Goal: Navigation & Orientation: Find specific page/section

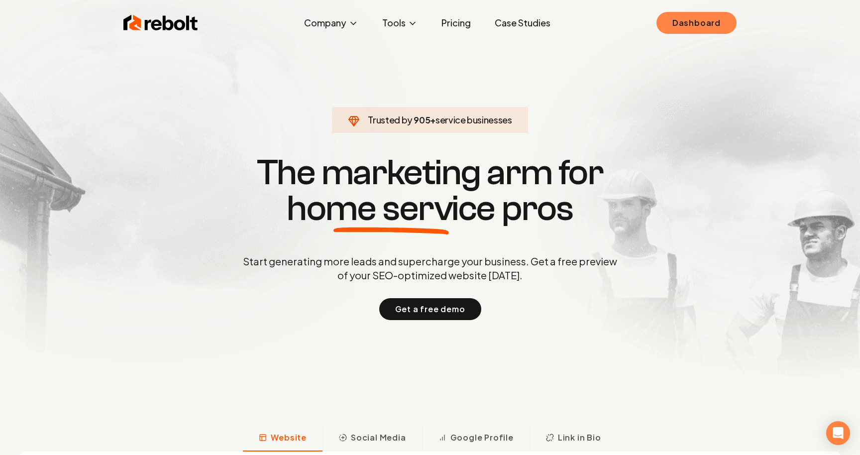
click at [694, 23] on link "Dashboard" at bounding box center [697, 23] width 80 height 22
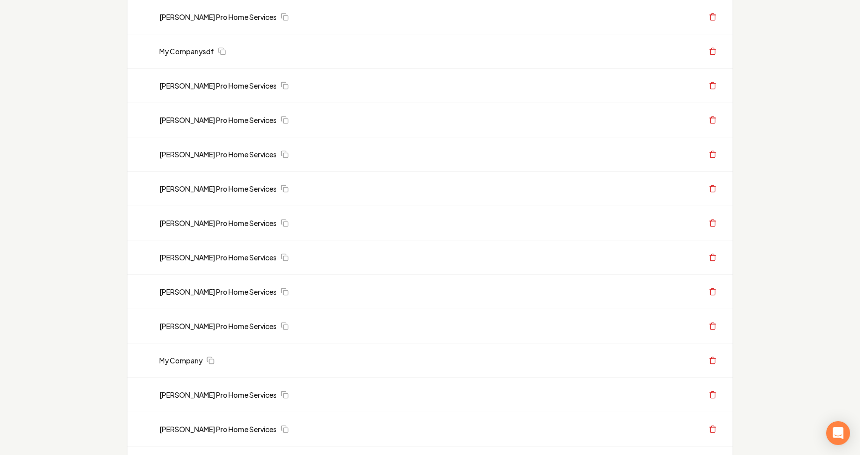
scroll to position [728, 0]
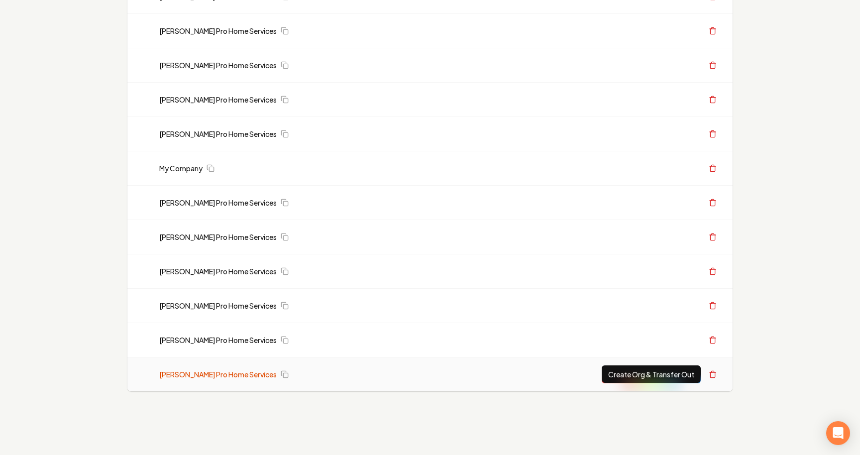
click at [207, 371] on link "Austin's Pro Home Services" at bounding box center [217, 374] width 117 height 10
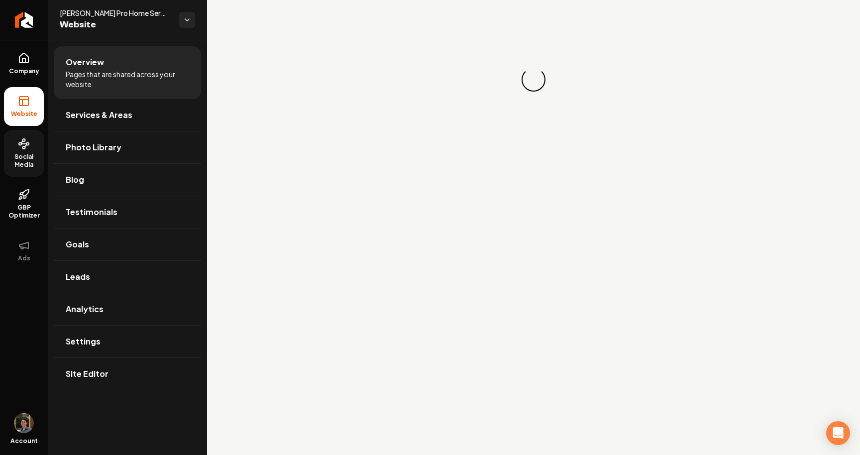
click at [11, 139] on link "Social Media" at bounding box center [24, 153] width 40 height 47
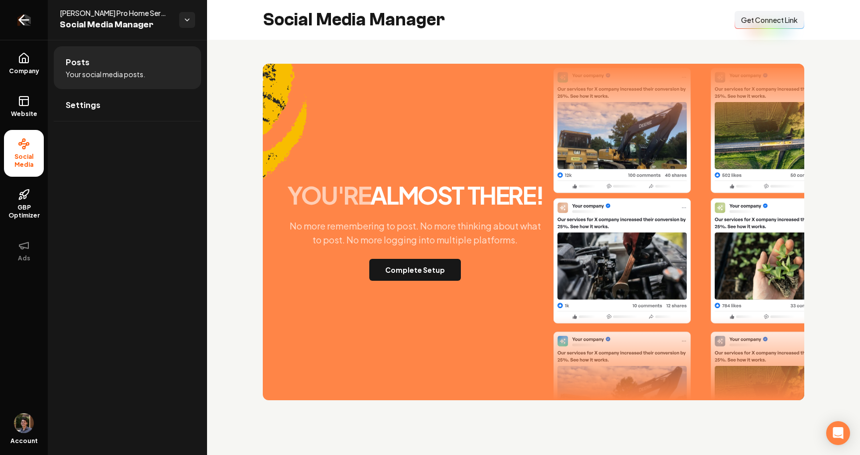
click at [19, 7] on link "Return to dashboard" at bounding box center [24, 20] width 48 height 40
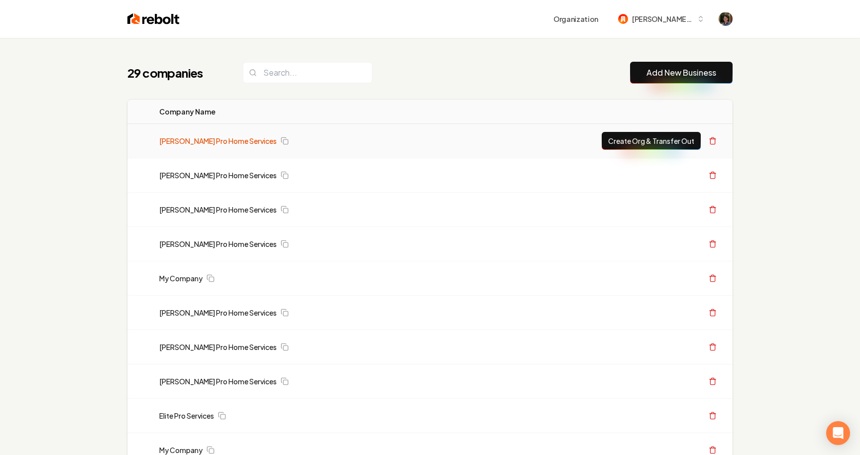
click at [228, 137] on link "Austin's Pro Home Services" at bounding box center [217, 141] width 117 height 10
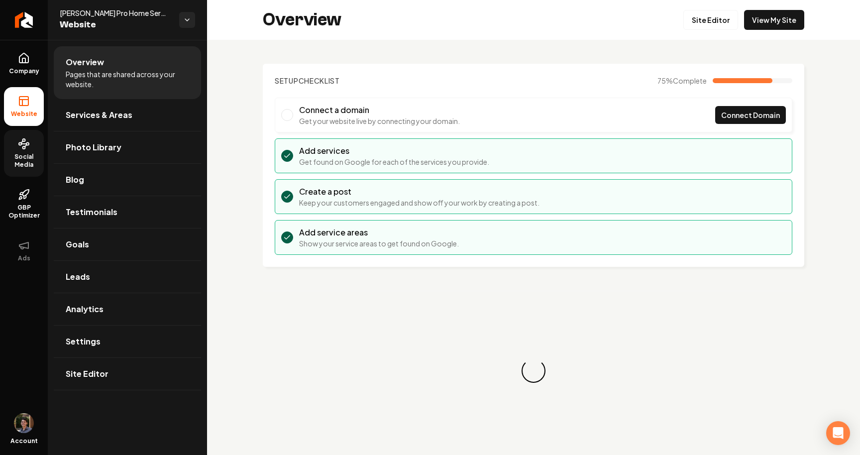
click at [26, 158] on span "Social Media" at bounding box center [24, 161] width 40 height 16
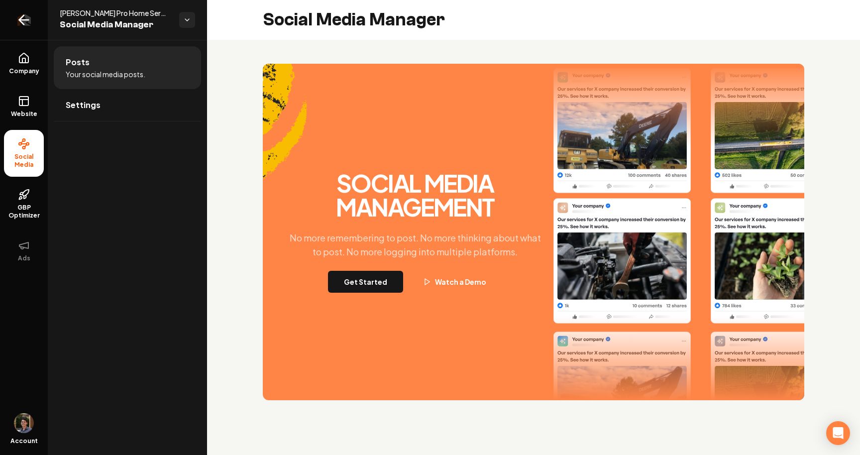
click at [15, 6] on link "Return to dashboard" at bounding box center [24, 20] width 48 height 40
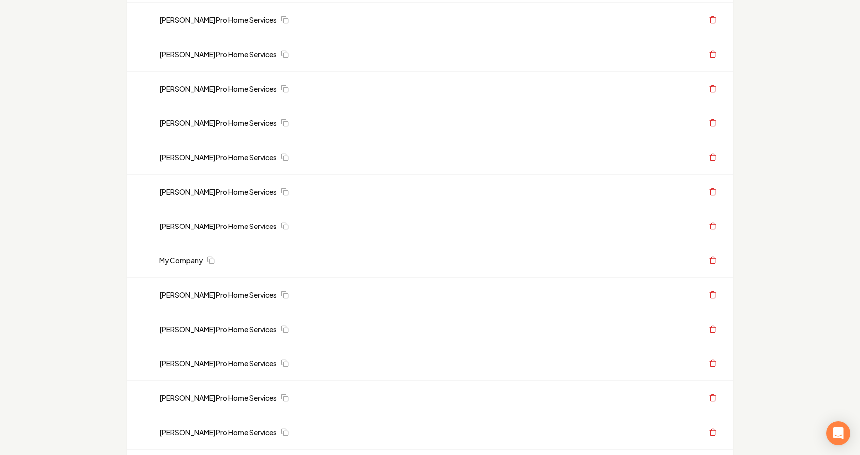
scroll to position [728, 0]
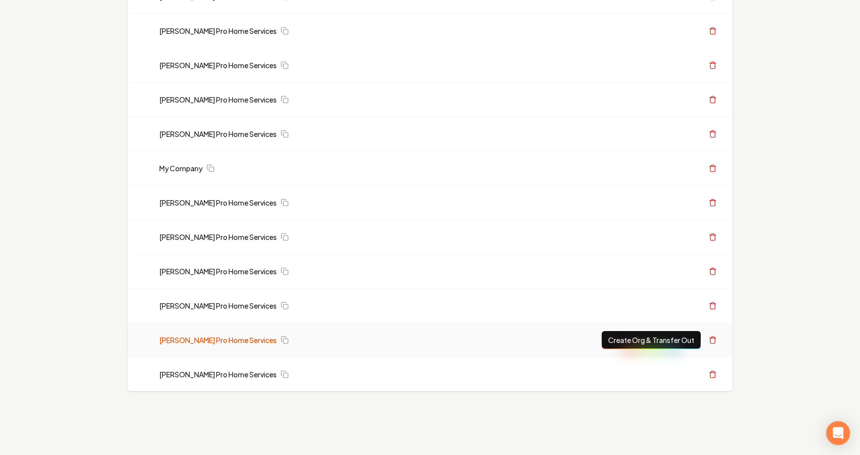
click at [205, 340] on link "Austin's Pro Home Services" at bounding box center [217, 340] width 117 height 10
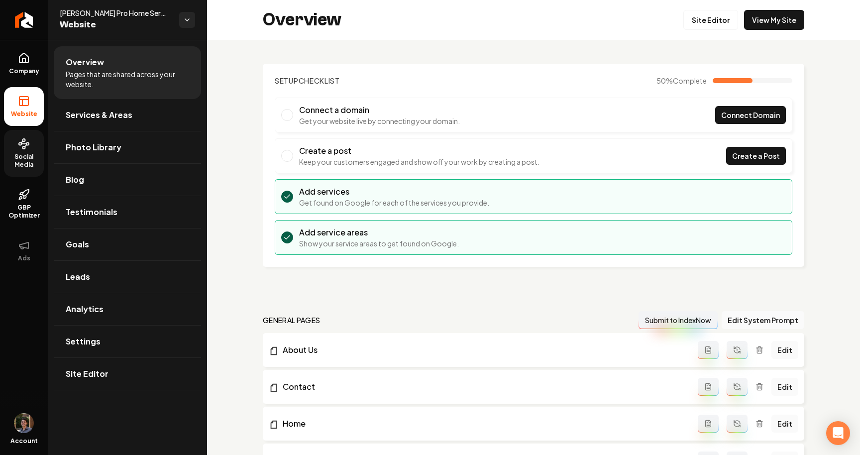
click at [29, 151] on link "Social Media" at bounding box center [24, 153] width 40 height 47
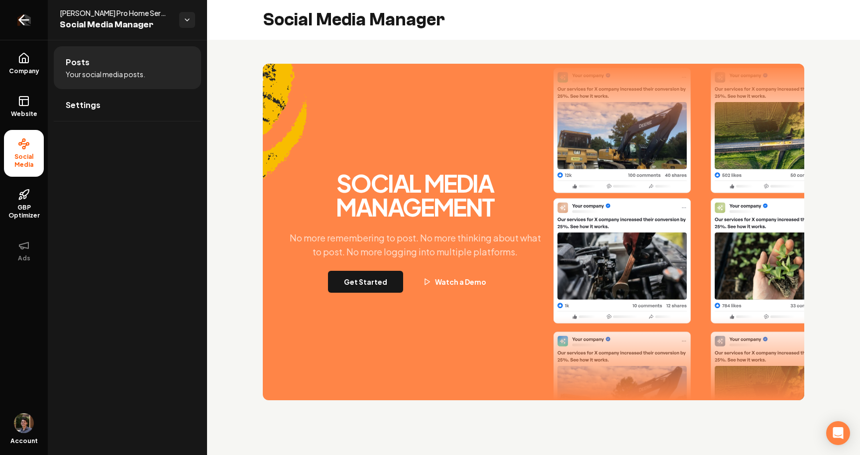
click at [21, 15] on icon "Return to dashboard" at bounding box center [24, 20] width 16 height 16
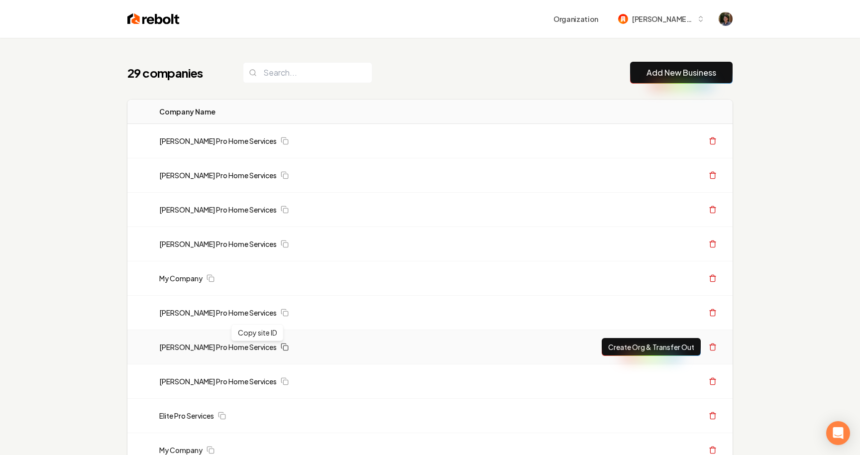
scroll to position [728, 0]
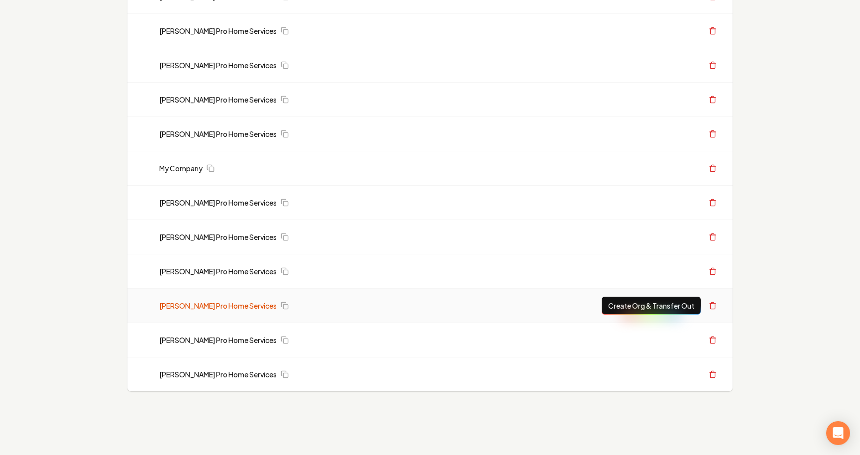
click at [222, 302] on link "Austin's Pro Home Services" at bounding box center [217, 306] width 117 height 10
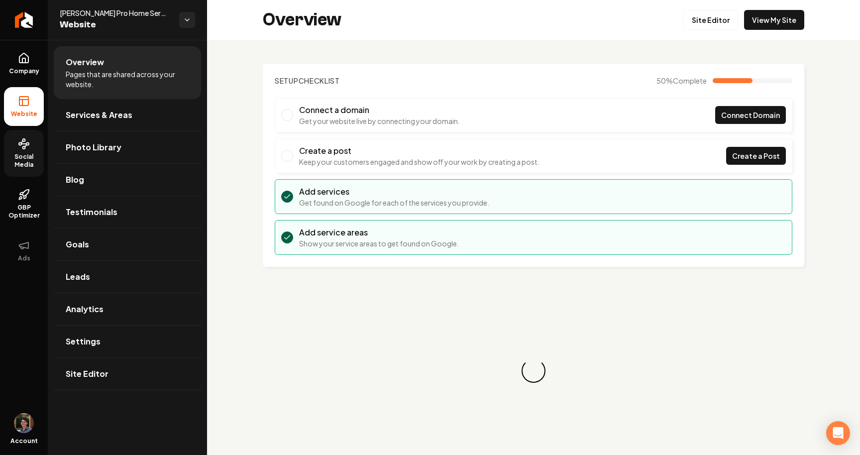
click at [24, 153] on span "Social Media" at bounding box center [24, 161] width 40 height 16
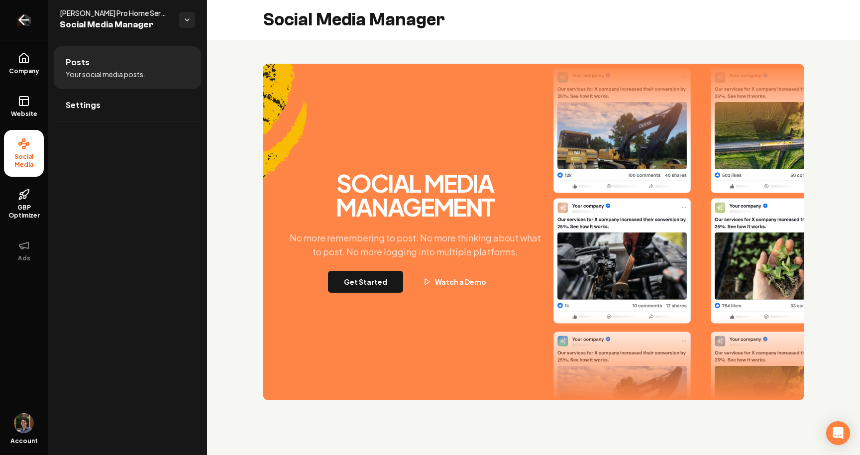
click at [19, 26] on link "Return to dashboard" at bounding box center [24, 20] width 48 height 40
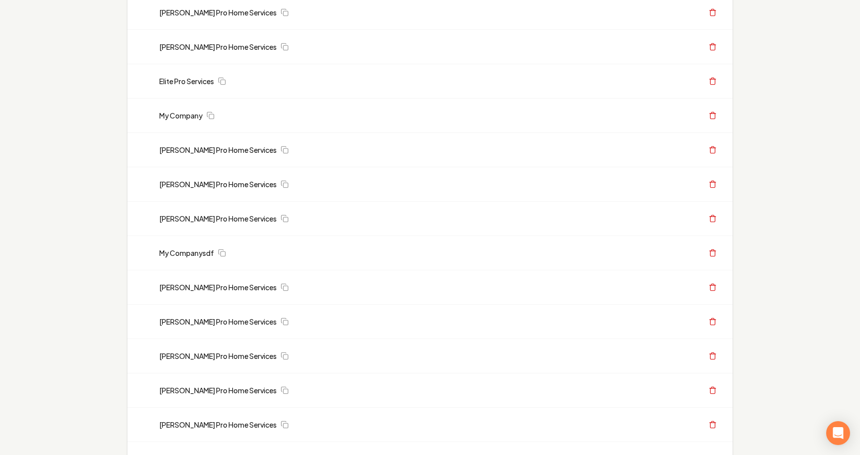
scroll to position [728, 0]
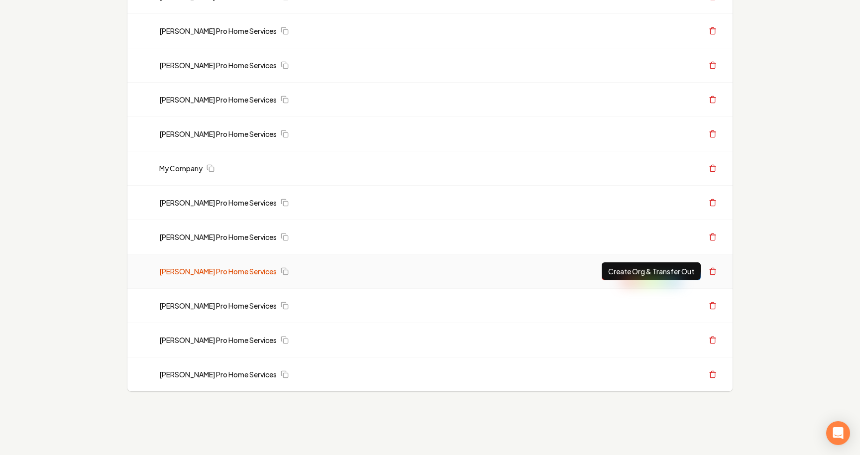
click at [232, 271] on link "Austin's Pro Home Services" at bounding box center [217, 271] width 117 height 10
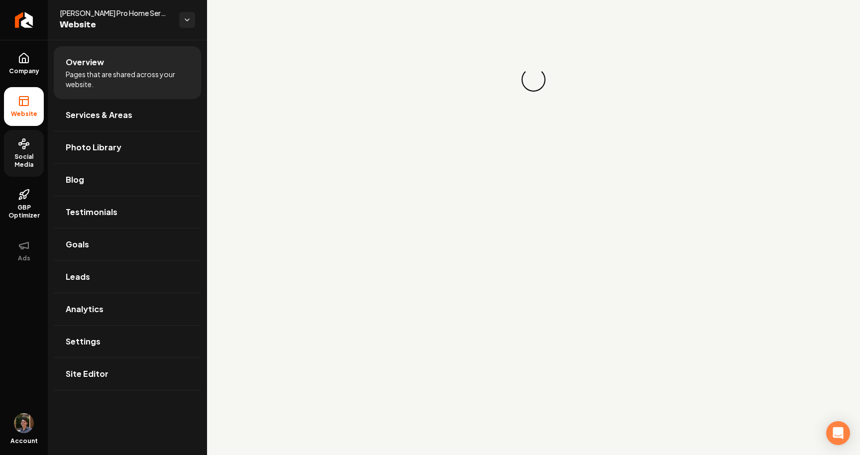
click at [26, 159] on span "Social Media" at bounding box center [24, 161] width 40 height 16
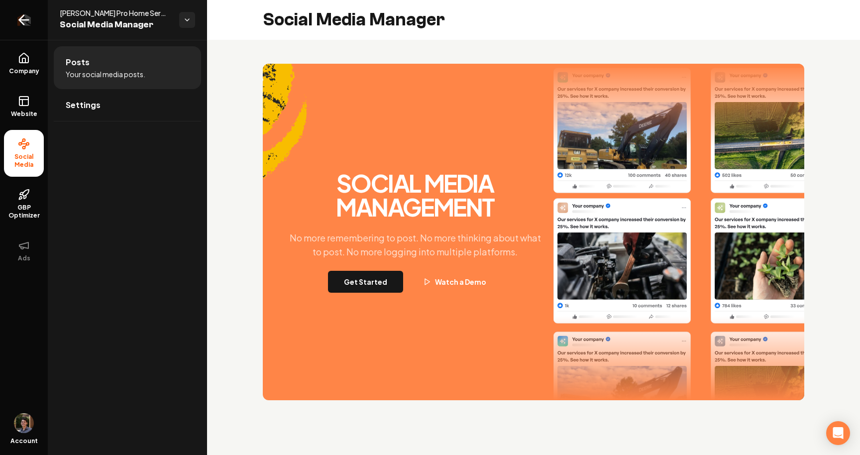
click at [26, 18] on icon "Return to dashboard" at bounding box center [24, 20] width 16 height 16
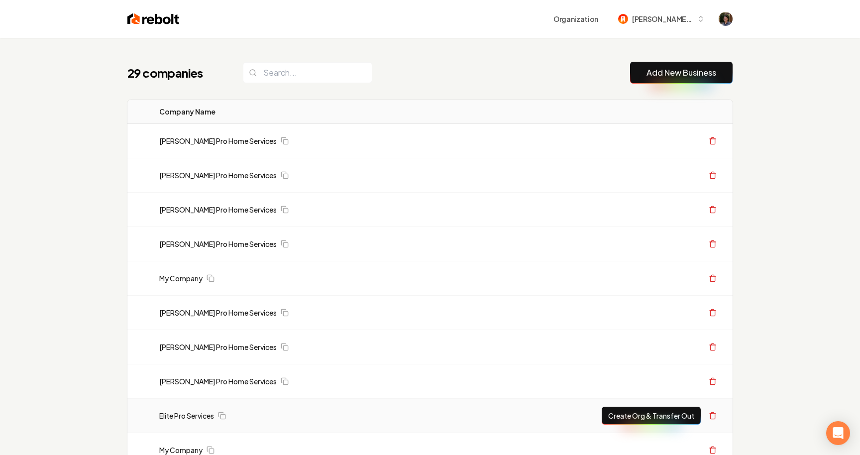
scroll to position [728, 0]
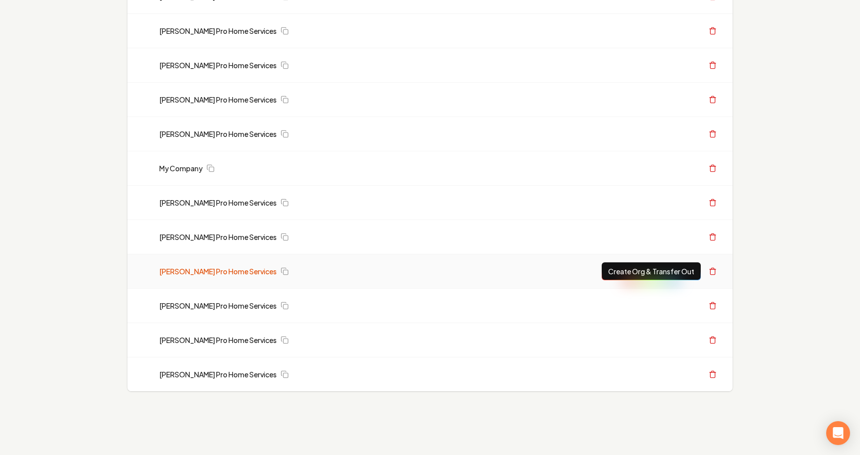
click at [235, 271] on link "Austin's Pro Home Services" at bounding box center [217, 271] width 117 height 10
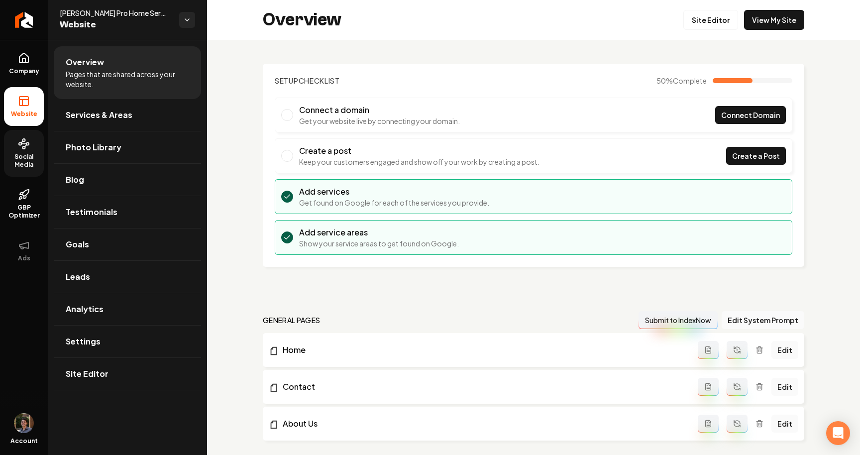
click at [21, 150] on link "Social Media" at bounding box center [24, 153] width 40 height 47
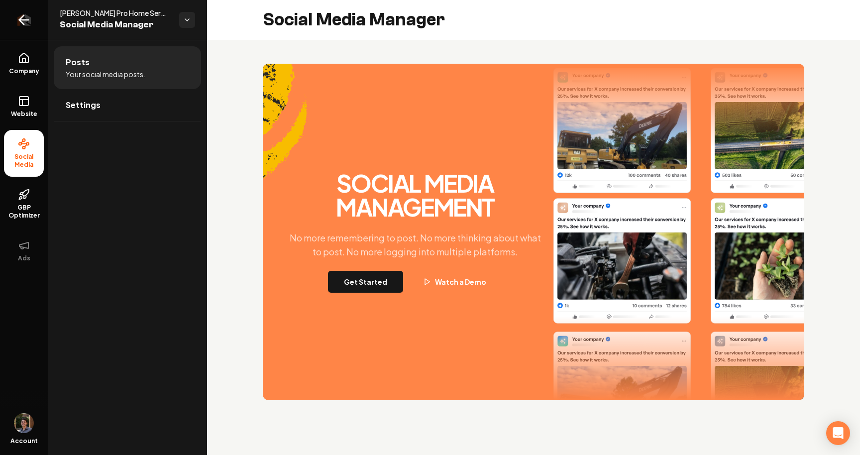
click at [29, 23] on icon "Return to dashboard" at bounding box center [24, 20] width 16 height 16
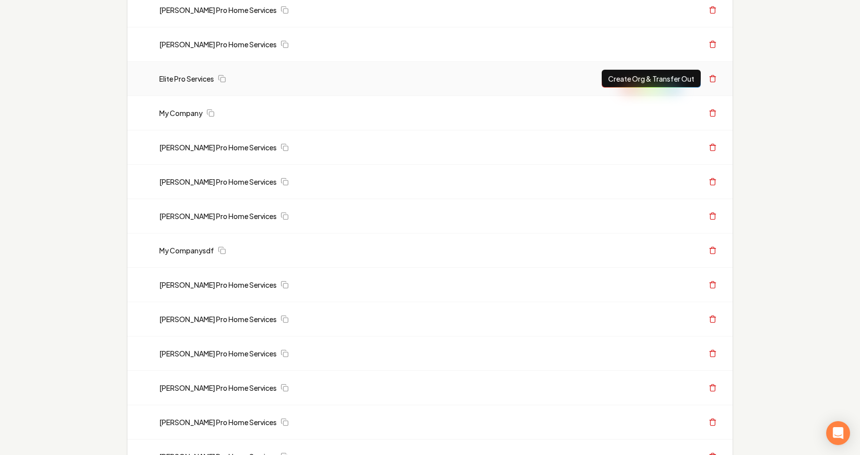
scroll to position [728, 0]
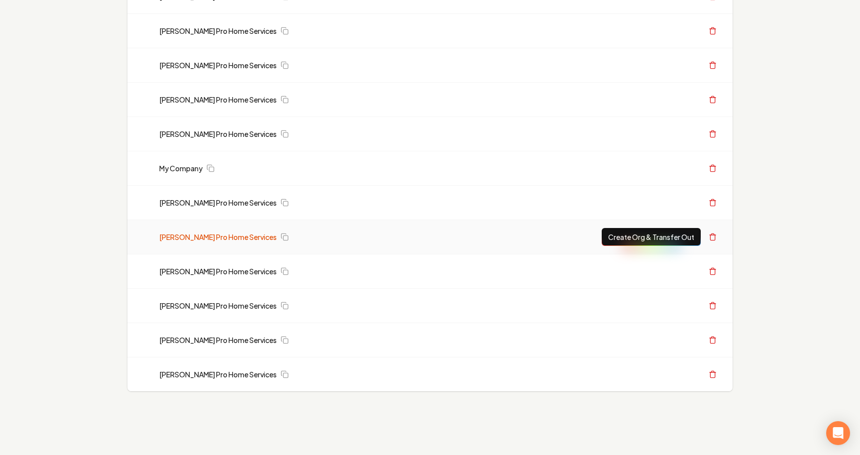
click at [232, 237] on link "Austin's Pro Home Services" at bounding box center [217, 237] width 117 height 10
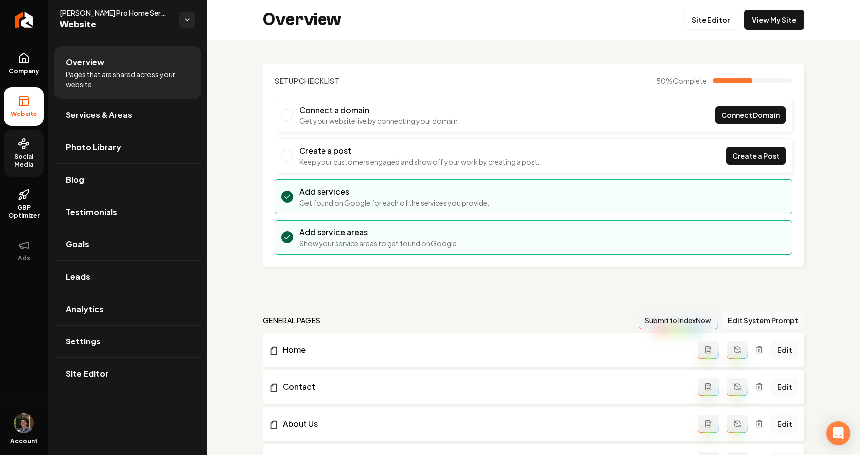
click at [25, 155] on span "Social Media" at bounding box center [24, 161] width 40 height 16
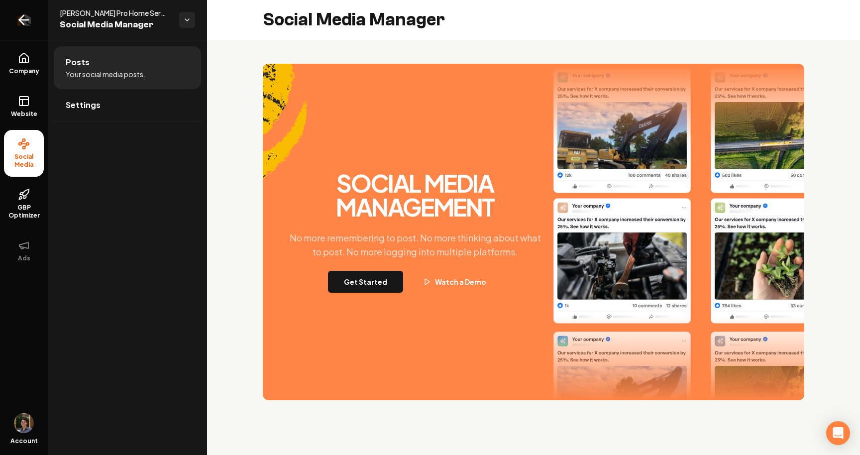
click at [15, 8] on link "Return to dashboard" at bounding box center [24, 20] width 48 height 40
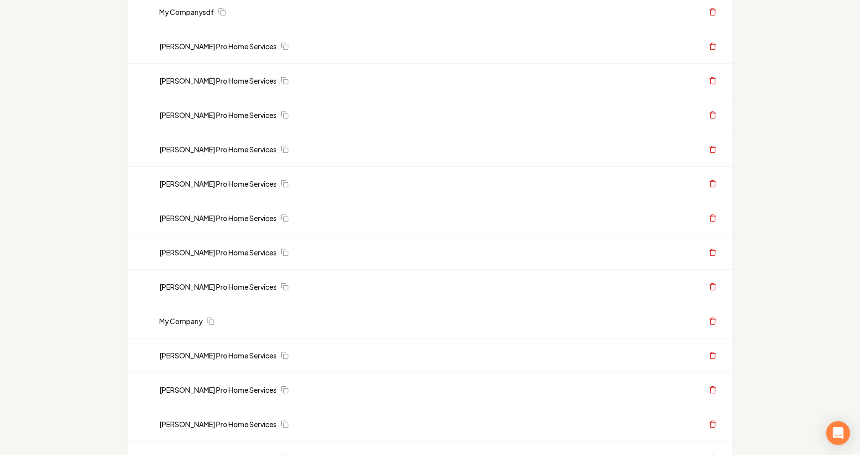
scroll to position [728, 0]
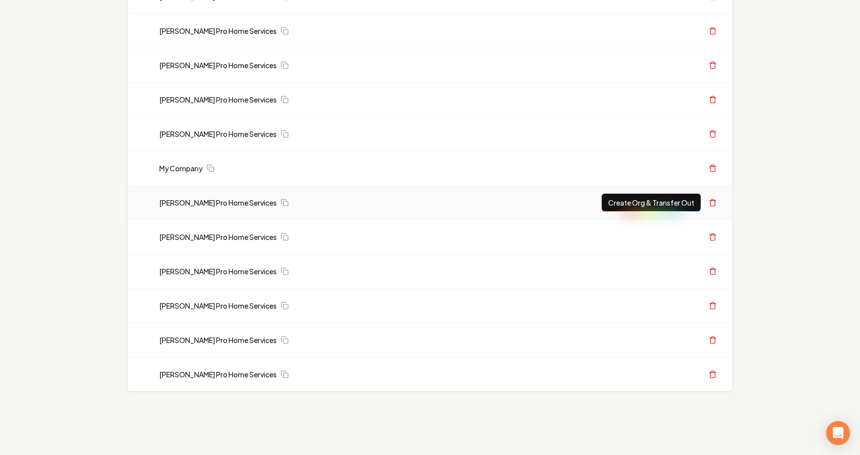
click at [227, 209] on td "Austin's Pro Home Services" at bounding box center [299, 203] width 297 height 34
click at [227, 208] on td "Austin's Pro Home Services" at bounding box center [299, 203] width 297 height 34
click at [231, 200] on link "Austin's Pro Home Services" at bounding box center [217, 203] width 117 height 10
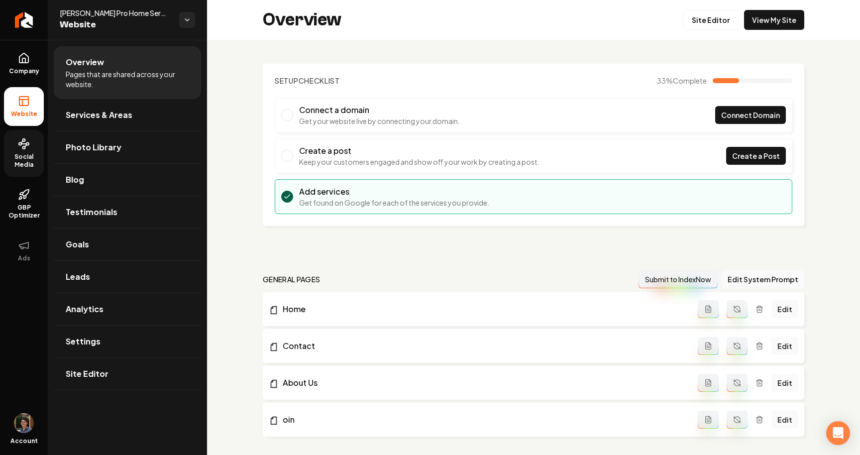
click at [20, 149] on icon at bounding box center [24, 144] width 12 height 12
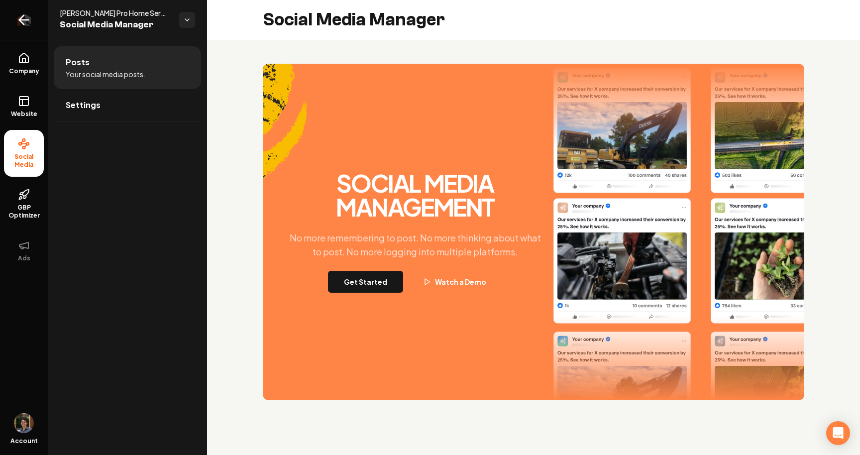
click at [32, 20] on link "Return to dashboard" at bounding box center [24, 20] width 48 height 40
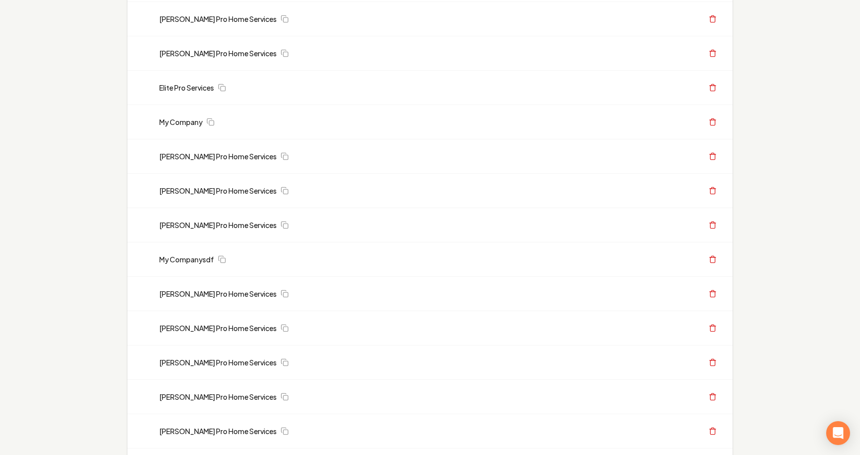
scroll to position [728, 0]
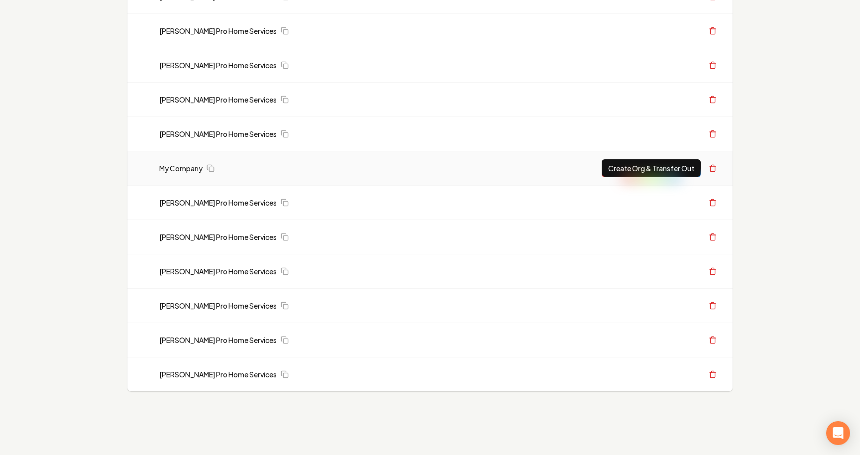
click at [184, 173] on td "My Company" at bounding box center [299, 168] width 297 height 34
click at [185, 167] on link "My Company" at bounding box center [180, 168] width 43 height 10
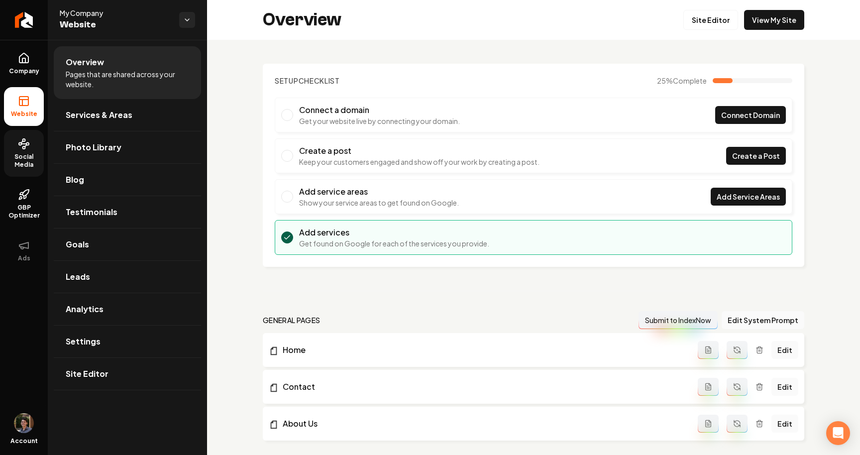
click at [23, 148] on circle at bounding box center [24, 147] width 2 height 2
click at [40, 25] on link "Return to dashboard" at bounding box center [24, 20] width 48 height 40
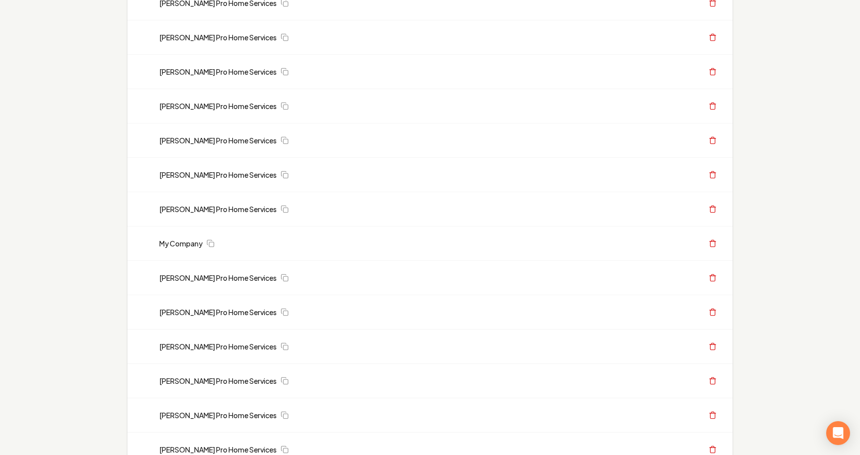
scroll to position [728, 0]
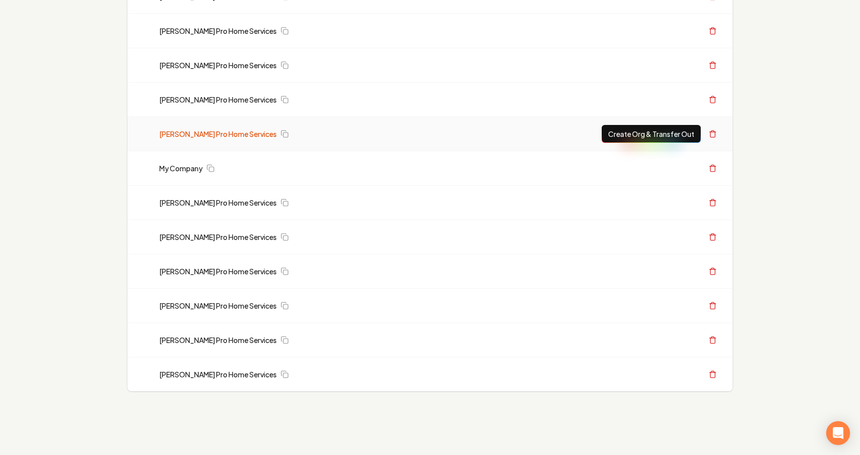
click at [226, 133] on link "Austin's Pro Home Services" at bounding box center [217, 134] width 117 height 10
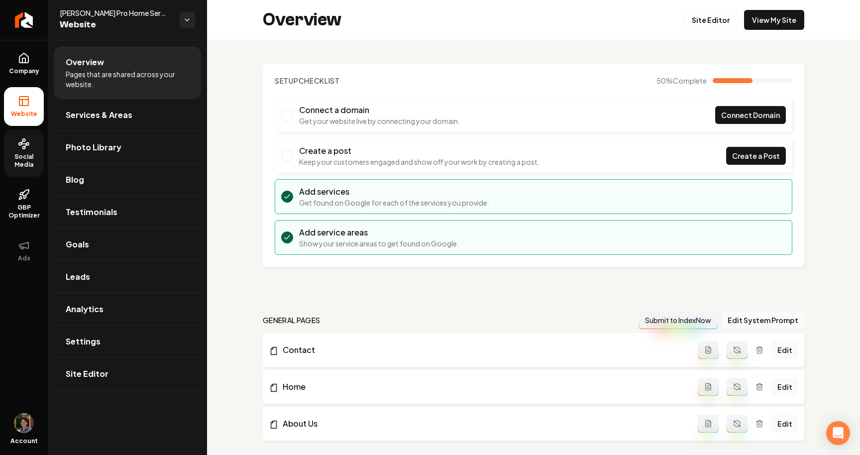
click at [28, 145] on circle at bounding box center [27, 144] width 2 height 2
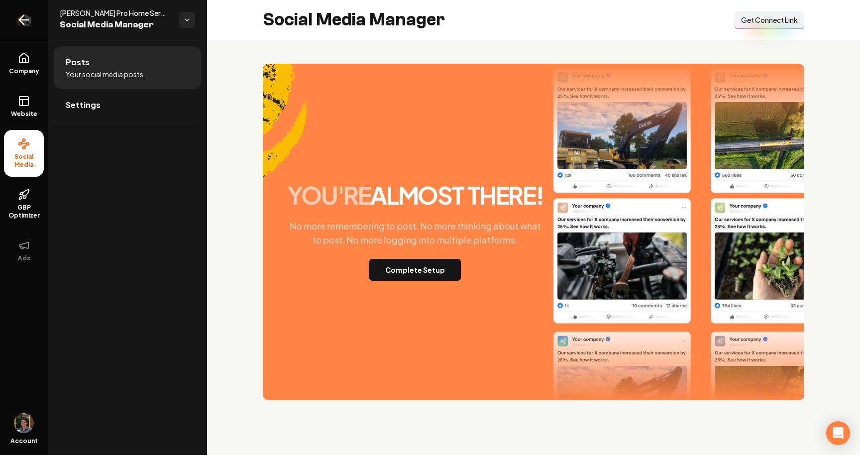
click at [12, 25] on link "Return to dashboard" at bounding box center [24, 20] width 48 height 40
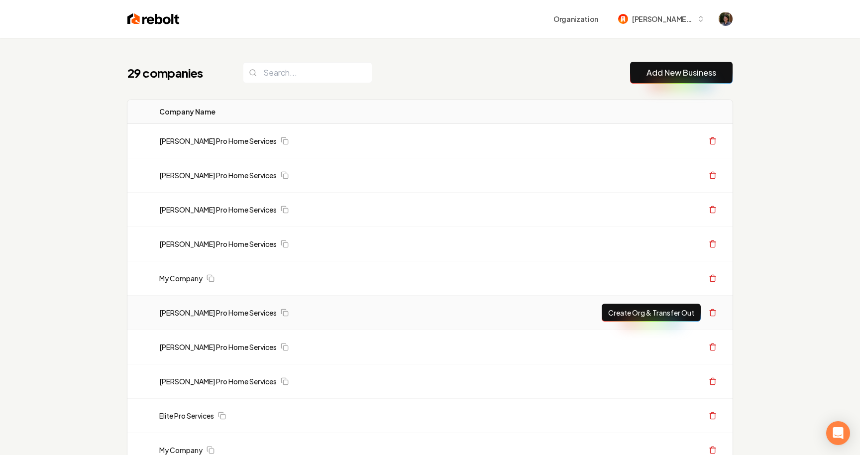
scroll to position [728, 0]
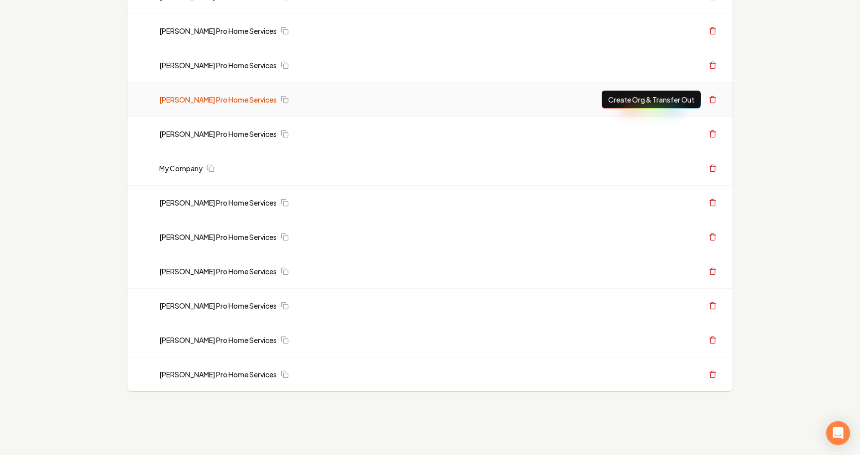
click at [220, 99] on link "Austin's Pro Home Services" at bounding box center [217, 100] width 117 height 10
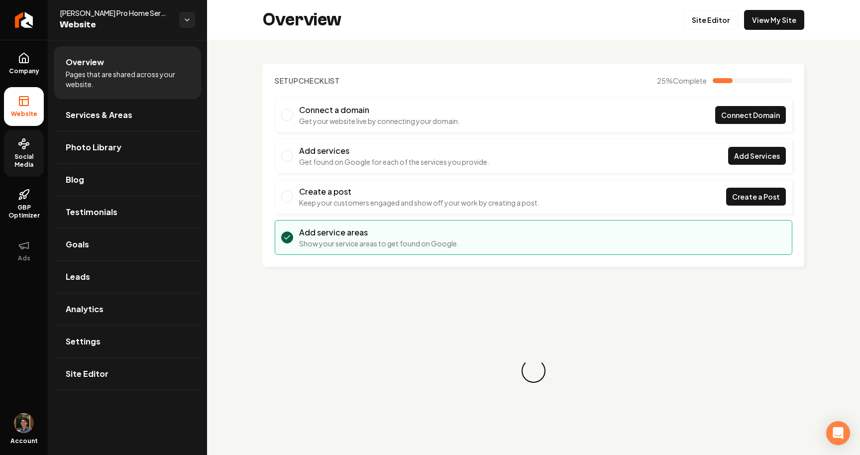
click at [30, 151] on link "Social Media" at bounding box center [24, 153] width 40 height 47
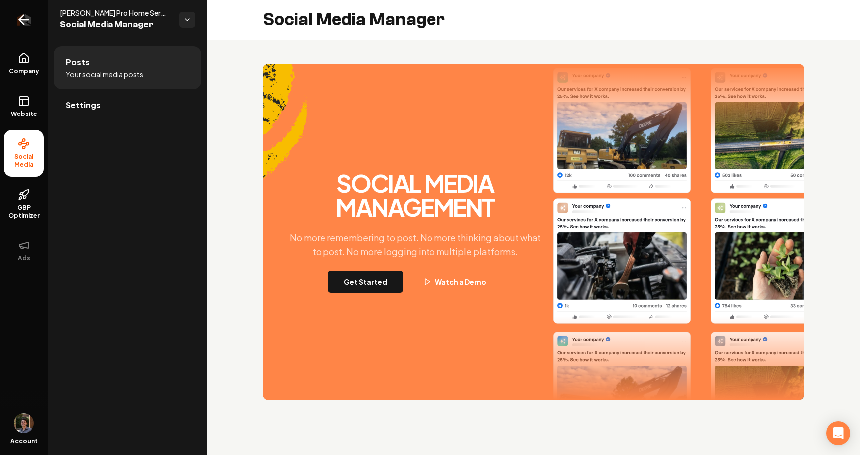
click at [18, 19] on icon "Return to dashboard" at bounding box center [24, 20] width 16 height 16
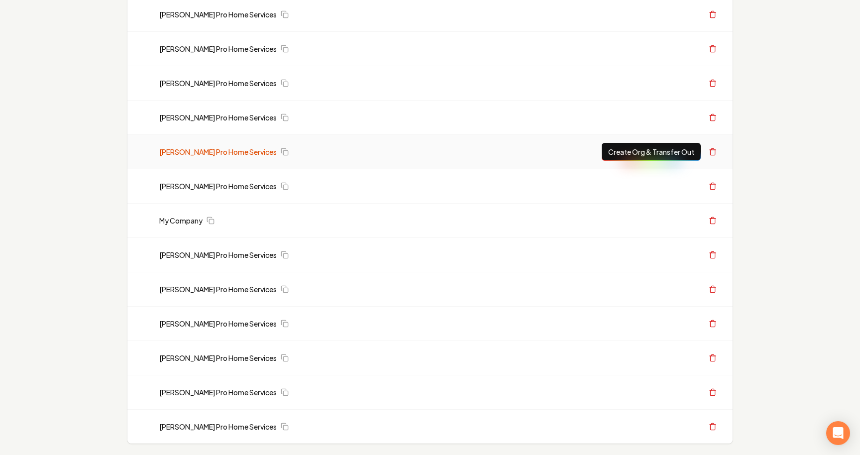
scroll to position [661, 0]
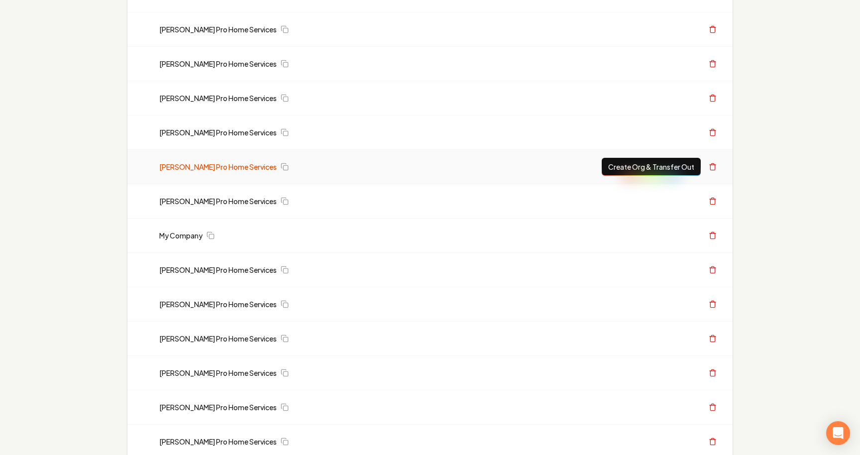
click at [216, 167] on link "Austin's Pro Home Services" at bounding box center [217, 167] width 117 height 10
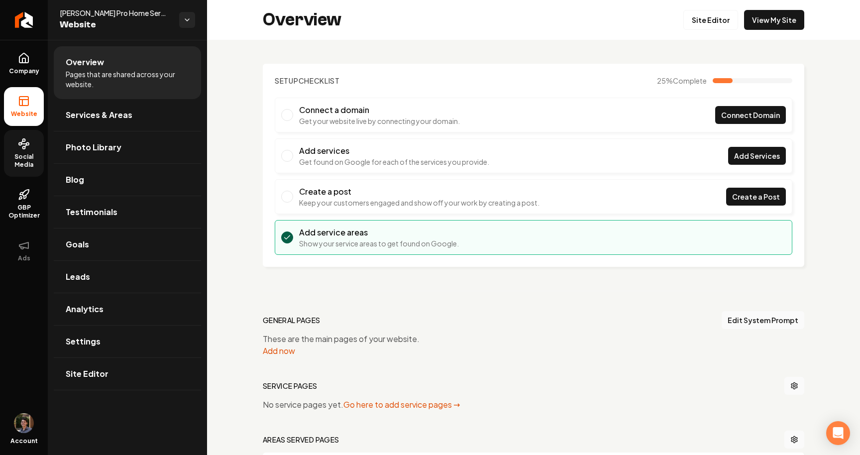
click at [31, 160] on span "Social Media" at bounding box center [24, 161] width 40 height 16
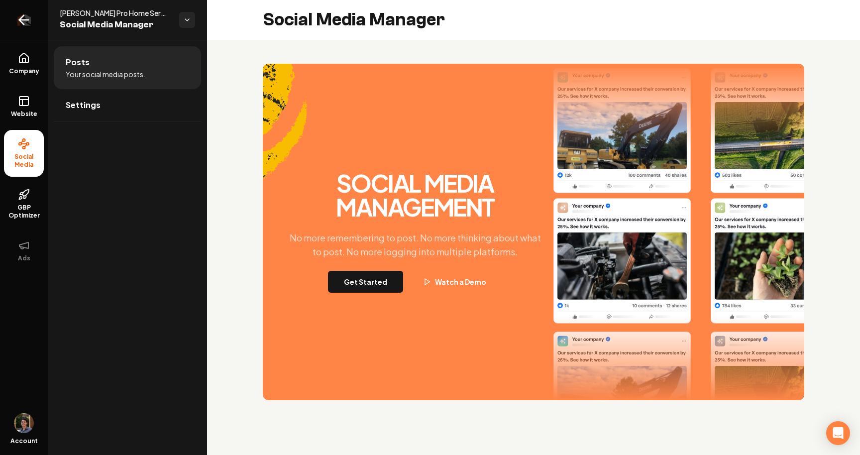
click at [28, 25] on icon "Return to dashboard" at bounding box center [24, 20] width 16 height 16
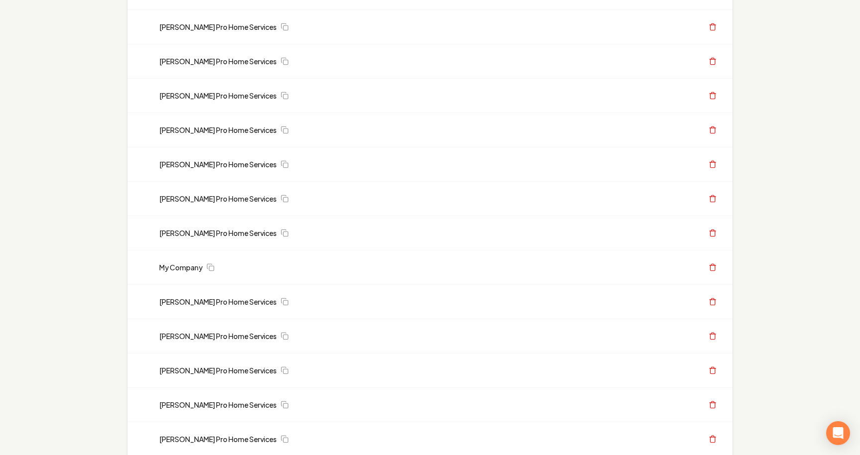
scroll to position [728, 0]
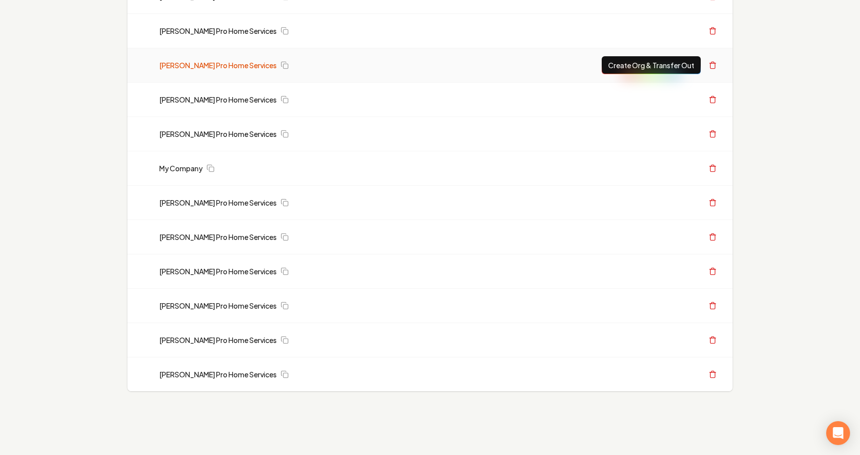
click at [225, 63] on link "Austin's Pro Home Services" at bounding box center [217, 65] width 117 height 10
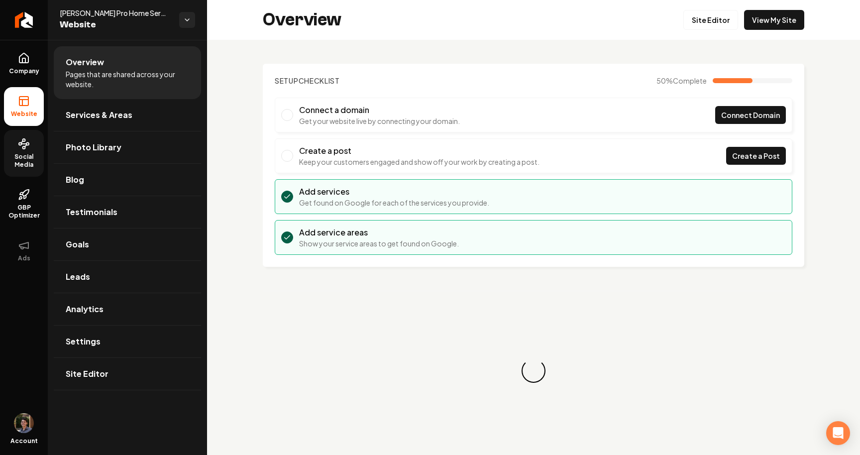
click at [31, 153] on span "Social Media" at bounding box center [24, 161] width 40 height 16
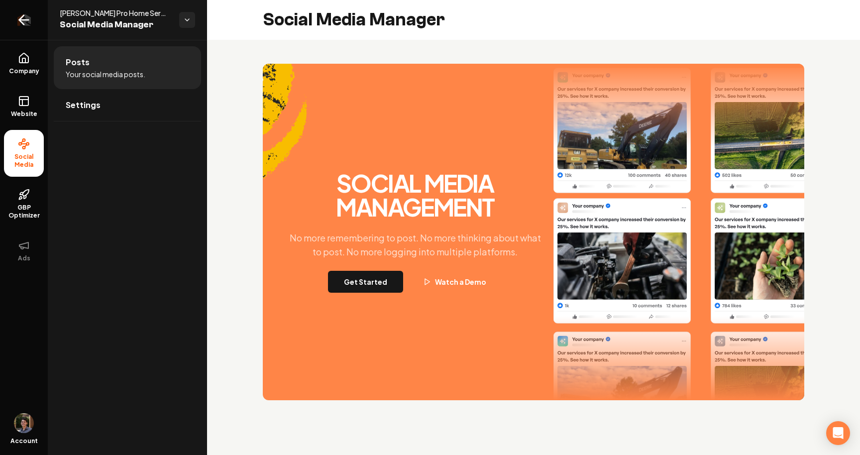
click at [24, 5] on link "Return to dashboard" at bounding box center [24, 20] width 48 height 40
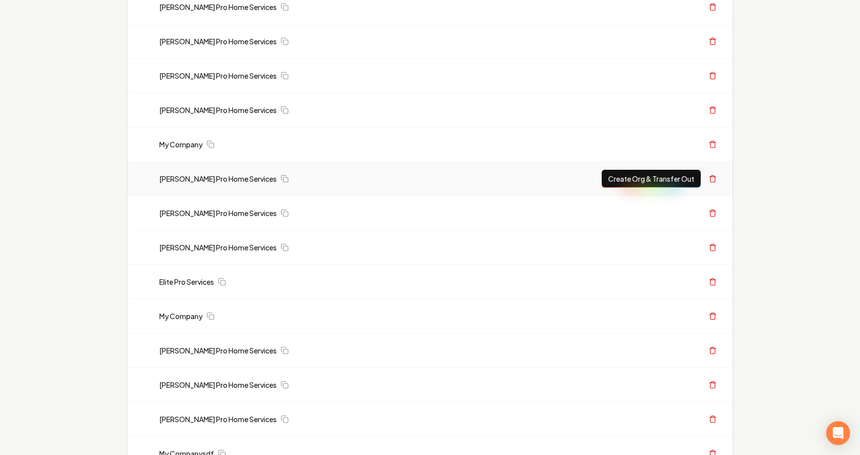
scroll to position [140, 0]
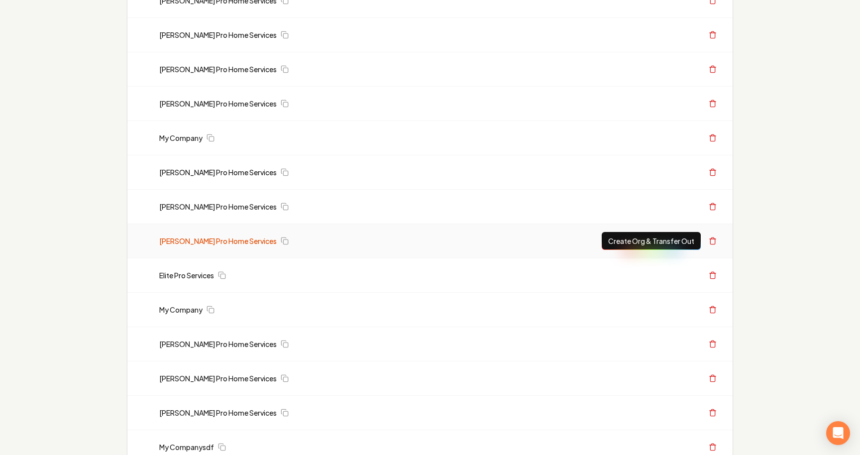
click at [214, 239] on link "Austin's Pro Home Services" at bounding box center [217, 241] width 117 height 10
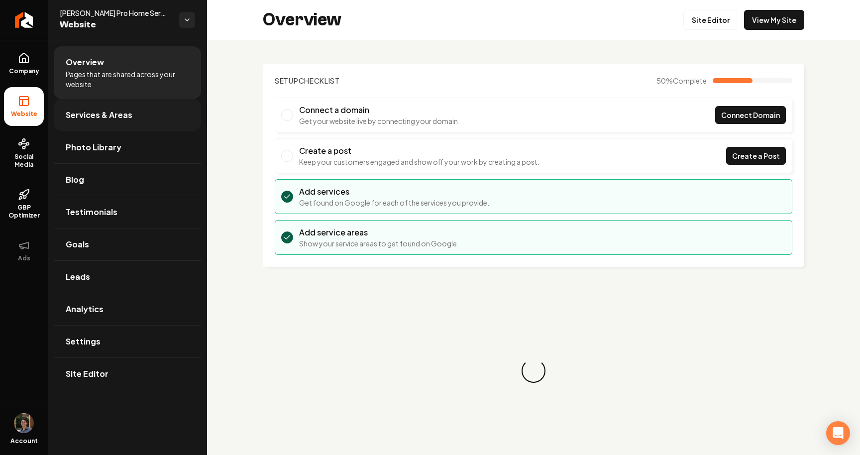
click at [85, 114] on span "Services & Areas" at bounding box center [99, 115] width 67 height 12
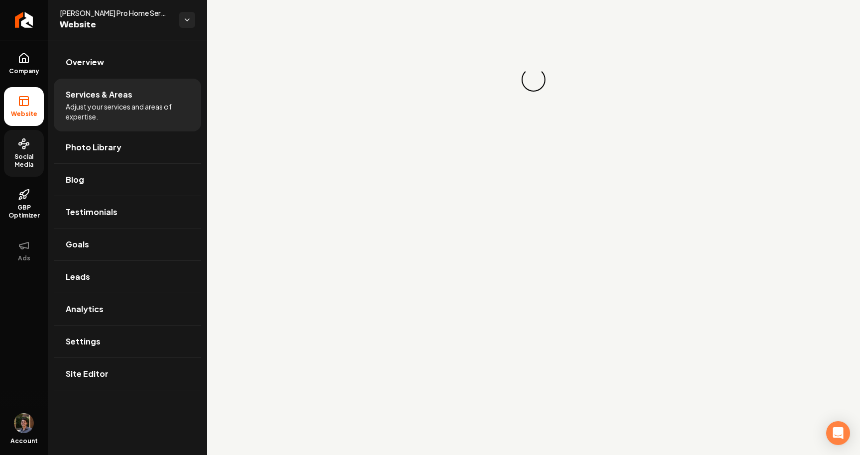
click at [23, 152] on link "Social Media" at bounding box center [24, 153] width 40 height 47
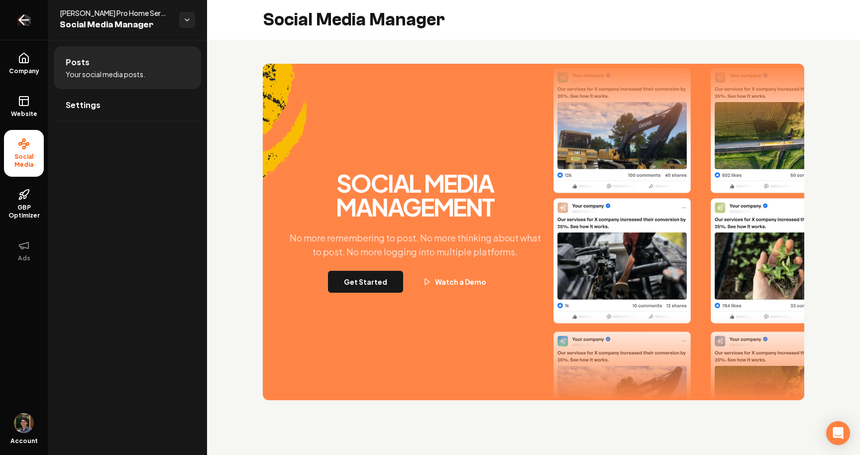
click at [19, 20] on icon "Return to dashboard" at bounding box center [23, 20] width 9 height 0
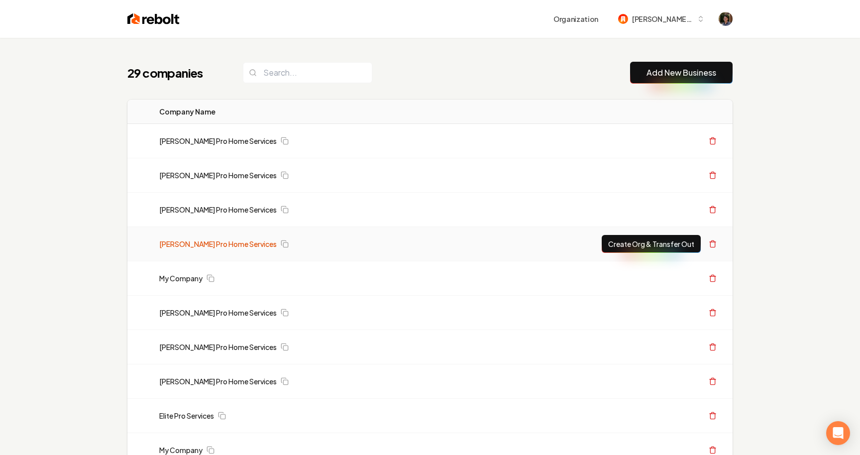
click at [193, 239] on link "Austin's Pro Home Services" at bounding box center [217, 244] width 117 height 10
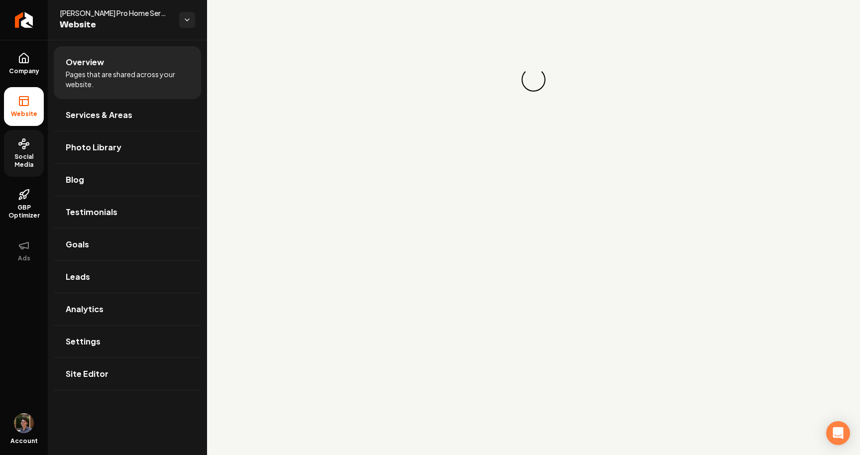
click at [25, 139] on circle at bounding box center [24, 140] width 2 height 2
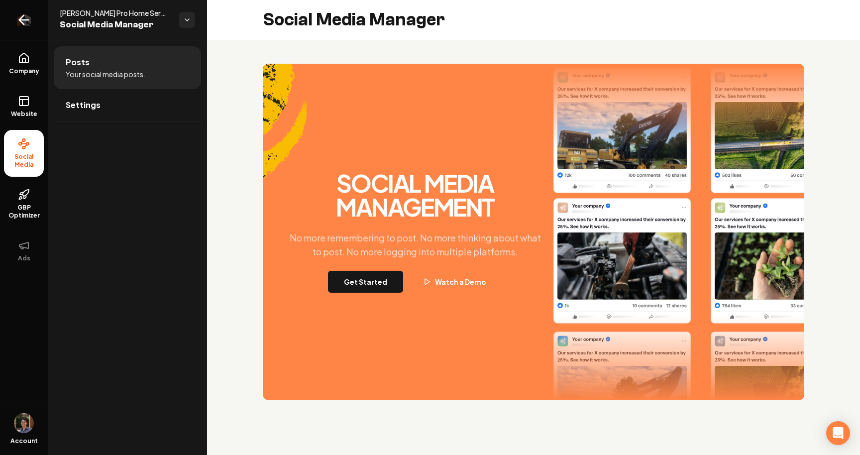
click at [17, 25] on icon "Return to dashboard" at bounding box center [24, 20] width 16 height 16
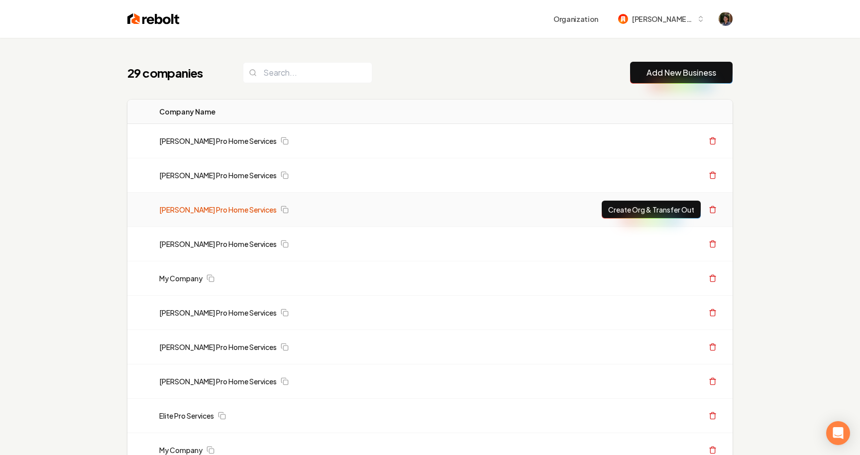
click at [197, 213] on link "Austin's Pro Home Services" at bounding box center [217, 210] width 117 height 10
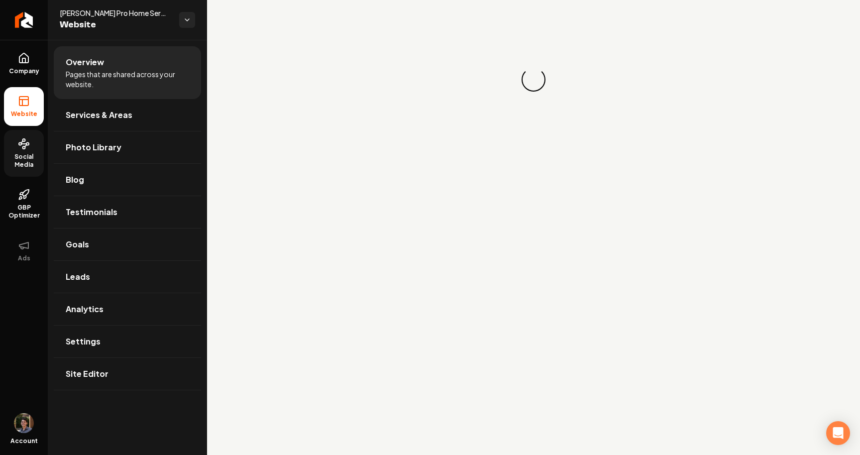
click at [20, 151] on link "Social Media" at bounding box center [24, 153] width 40 height 47
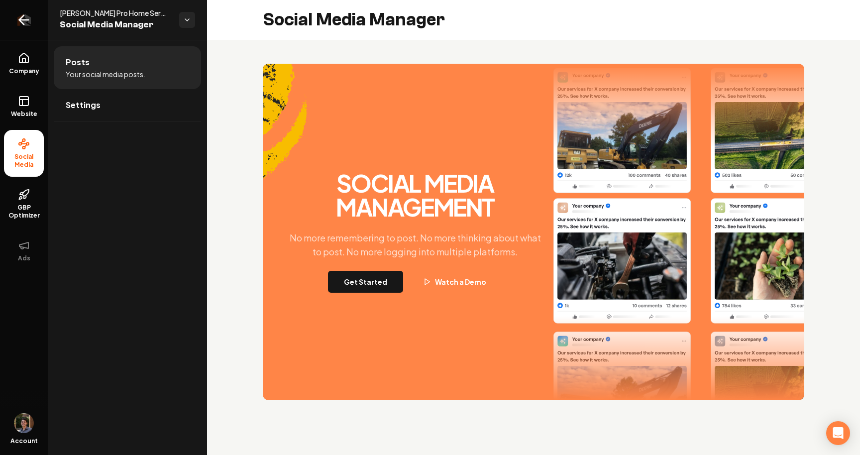
click at [14, 21] on link "Return to dashboard" at bounding box center [24, 20] width 48 height 40
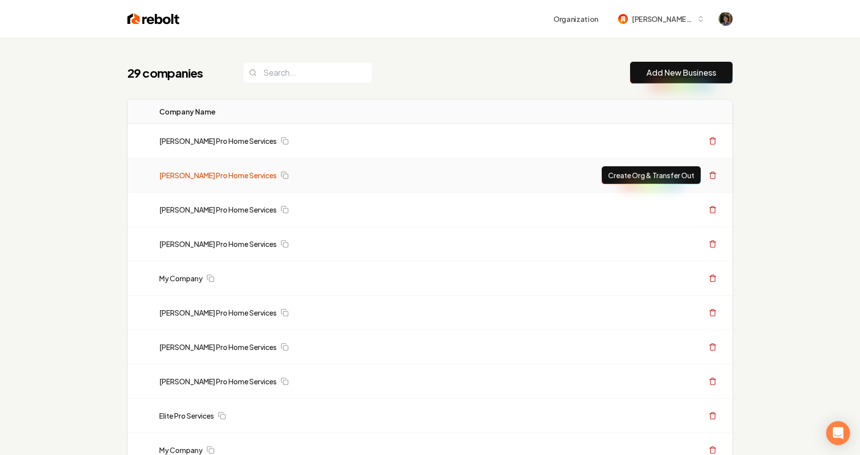
click at [174, 173] on link "Austin's Pro Home Services" at bounding box center [217, 175] width 117 height 10
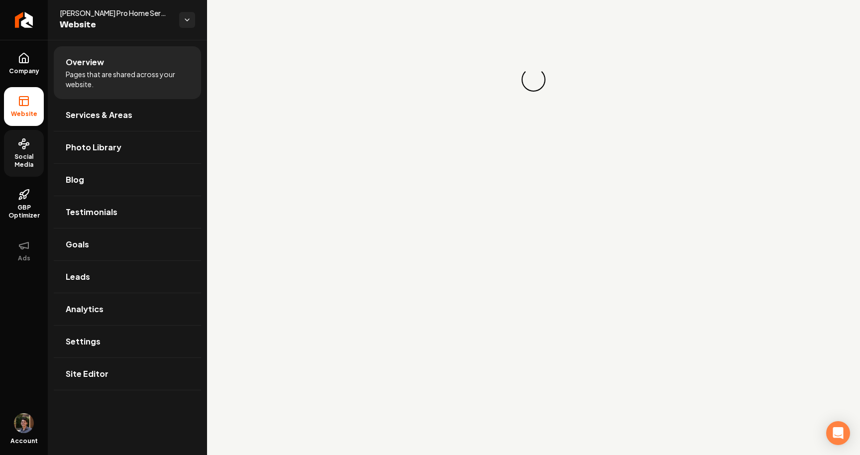
click at [26, 154] on span "Social Media" at bounding box center [24, 161] width 40 height 16
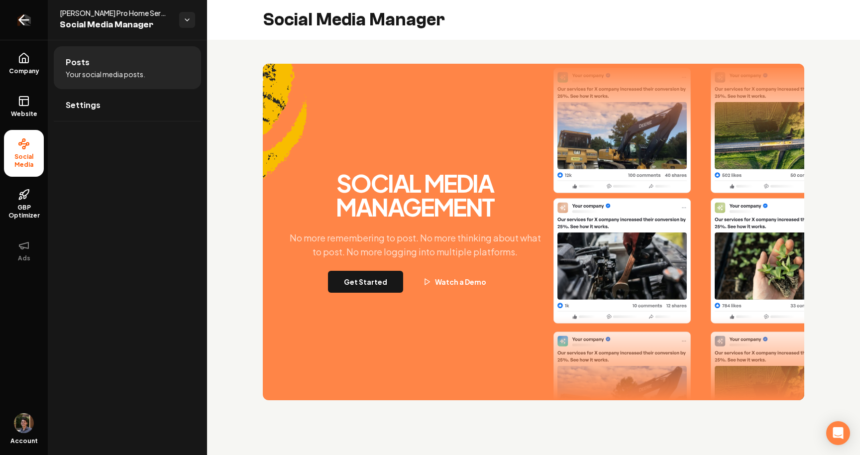
click at [16, 27] on icon "Return to dashboard" at bounding box center [24, 20] width 16 height 16
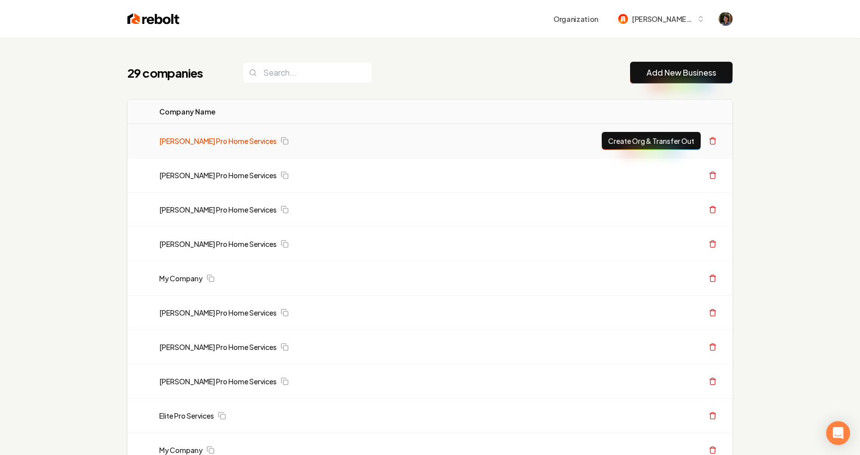
click at [202, 143] on link "Austin's Pro Home Services" at bounding box center [217, 141] width 117 height 10
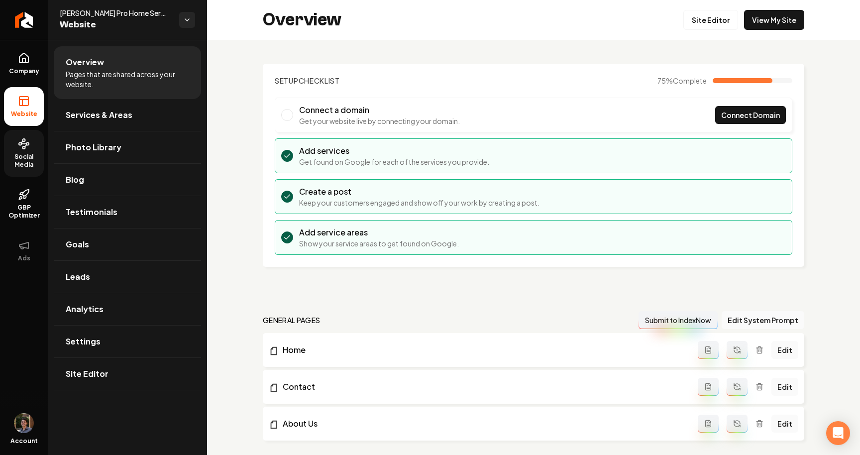
click at [28, 153] on span "Social Media" at bounding box center [24, 161] width 40 height 16
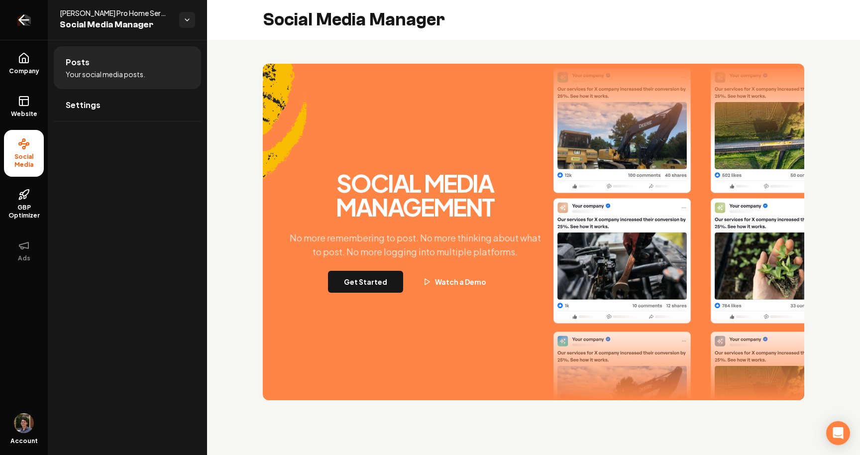
click at [23, 22] on icon "Return to dashboard" at bounding box center [24, 20] width 16 height 16
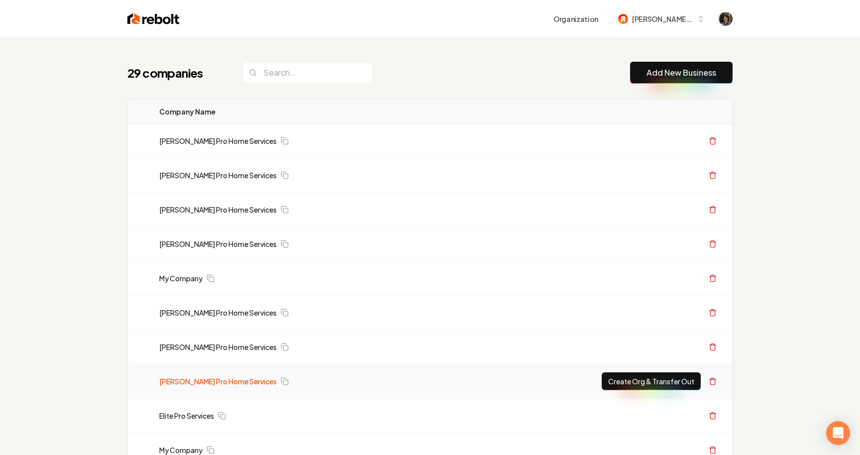
click at [209, 378] on link "Austin's Pro Home Services" at bounding box center [217, 381] width 117 height 10
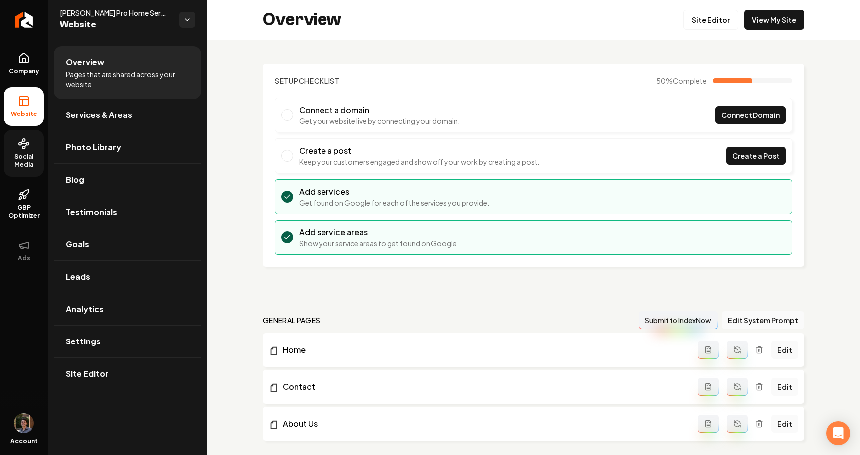
click at [6, 142] on link "Social Media" at bounding box center [24, 153] width 40 height 47
